Goal: Task Accomplishment & Management: Use online tool/utility

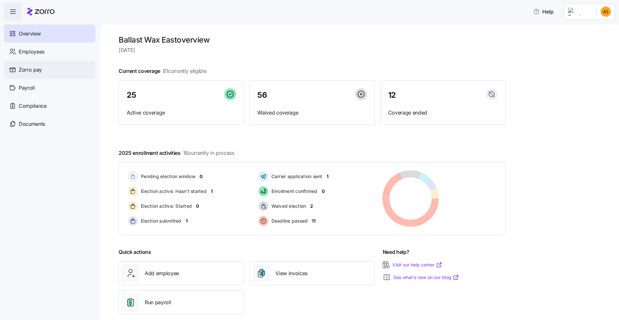
click at [44, 68] on div "Zorro pay" at bounding box center [50, 70] width 92 height 18
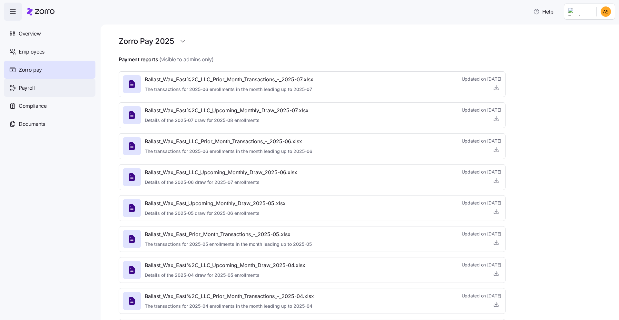
click at [34, 90] on span "Payroll" at bounding box center [27, 88] width 16 height 8
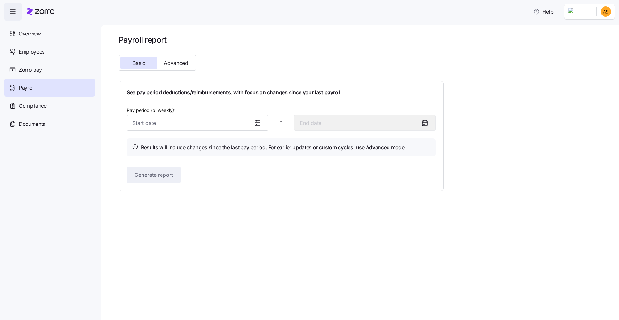
click at [253, 124] on div at bounding box center [259, 122] width 15 height 15
click at [249, 122] on input "Pay period (bi weekly) *" at bounding box center [197, 122] width 141 height 15
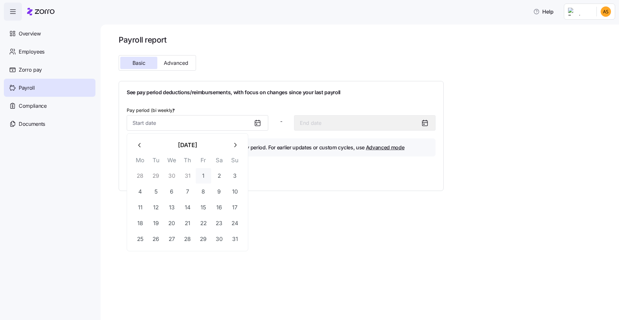
click at [206, 174] on button "1" at bounding box center [203, 175] width 15 height 15
type input "[DATE]"
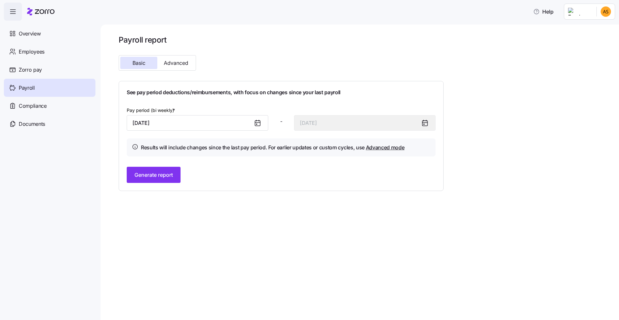
click at [259, 123] on icon at bounding box center [258, 123] width 8 height 8
click at [157, 123] on input "[DATE]" at bounding box center [197, 122] width 141 height 15
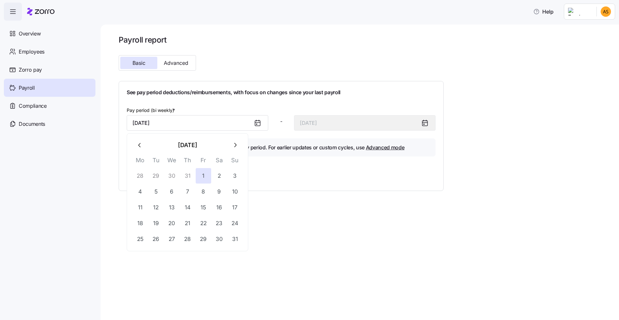
click at [140, 176] on button "28" at bounding box center [139, 175] width 15 height 15
type input "[DATE]"
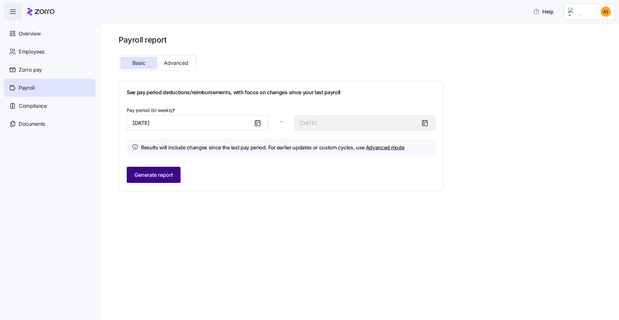
click at [167, 171] on span "Generate report" at bounding box center [153, 175] width 38 height 8
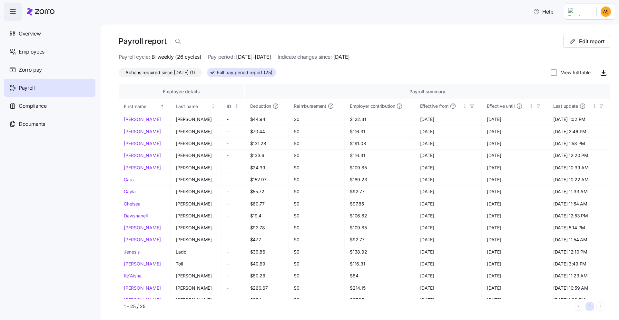
click at [191, 73] on span "Actions required since [DATE] (1)" at bounding box center [160, 72] width 70 height 8
click at [119, 74] on input "Actions required since [DATE] (1)" at bounding box center [119, 74] width 0 height 0
